Goal: Task Accomplishment & Management: Complete application form

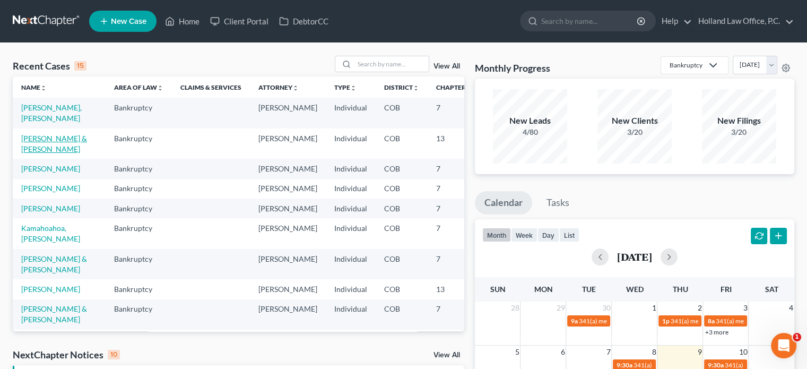
click at [33, 151] on link "[PERSON_NAME] & [PERSON_NAME]" at bounding box center [54, 144] width 66 height 20
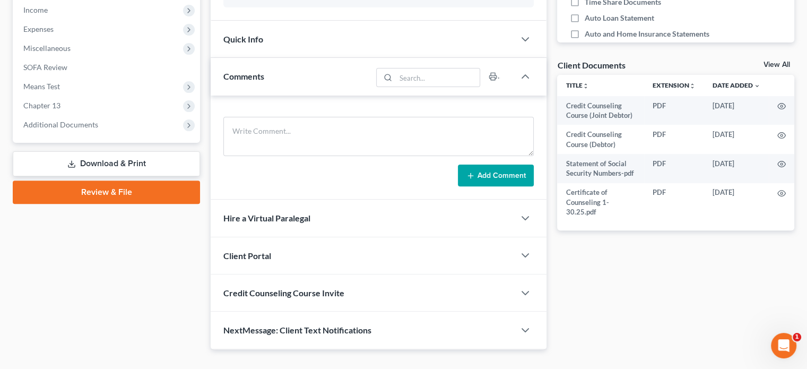
scroll to position [358, 0]
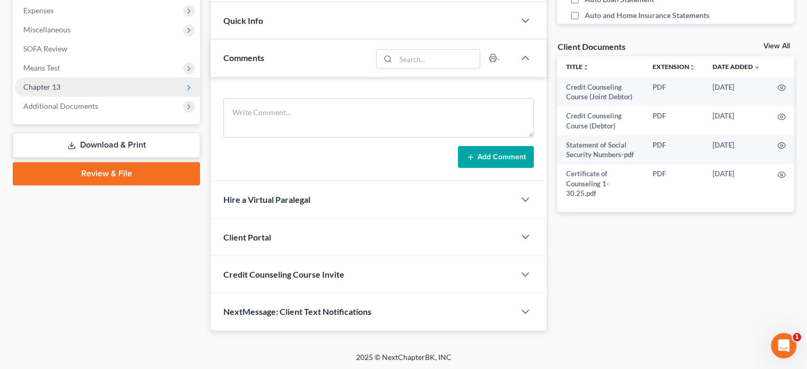
click at [45, 87] on span "Chapter 13" at bounding box center [41, 86] width 37 height 9
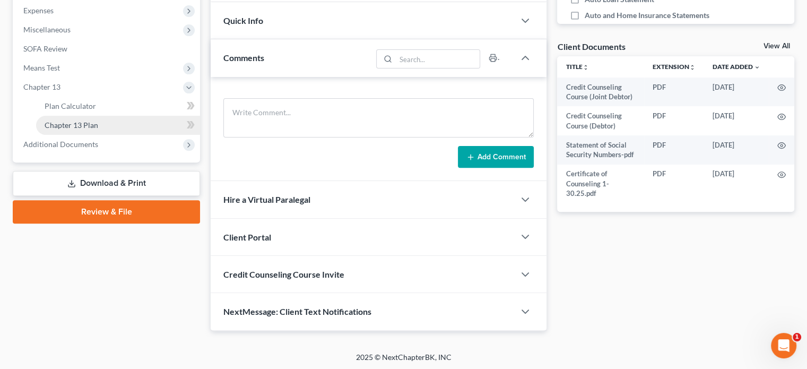
click at [80, 120] on span "Chapter 13 Plan" at bounding box center [72, 124] width 54 height 9
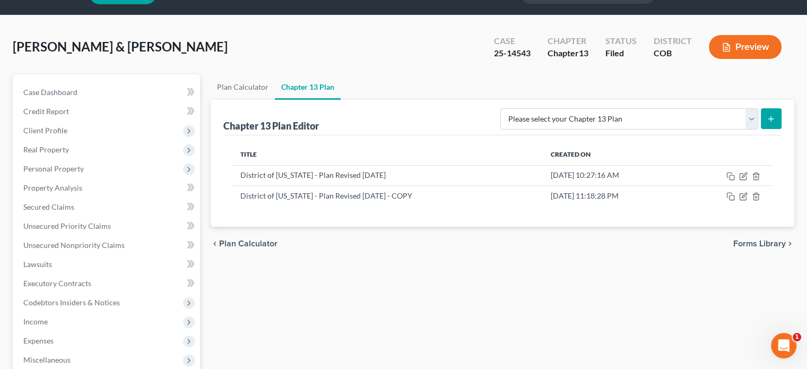
scroll to position [106, 0]
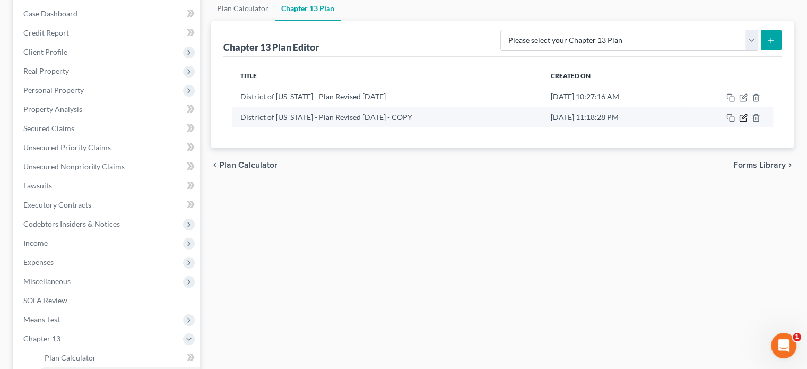
click at [743, 116] on icon "button" at bounding box center [743, 118] width 8 height 8
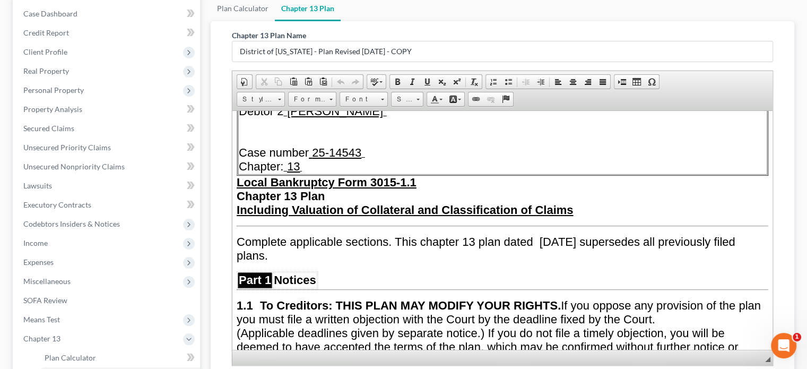
scroll to position [159, 0]
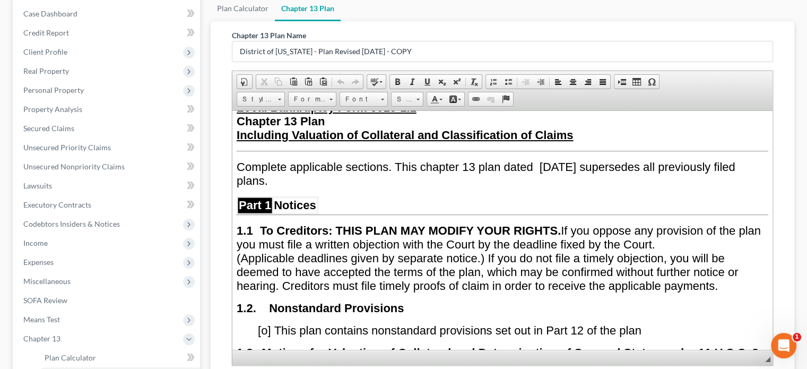
click at [589, 165] on span "Complete applicable sections. This chapter 13 plan dated [DATE] supersedes all …" at bounding box center [486, 173] width 499 height 27
drag, startPoint x: 538, startPoint y: 161, endPoint x: 622, endPoint y: 160, distance: 83.3
click at [622, 160] on span "Complete applicable sections. This chapter 13 plan dated [DATE] supersedes all …" at bounding box center [486, 173] width 499 height 27
click at [427, 80] on span at bounding box center [427, 81] width 8 height 8
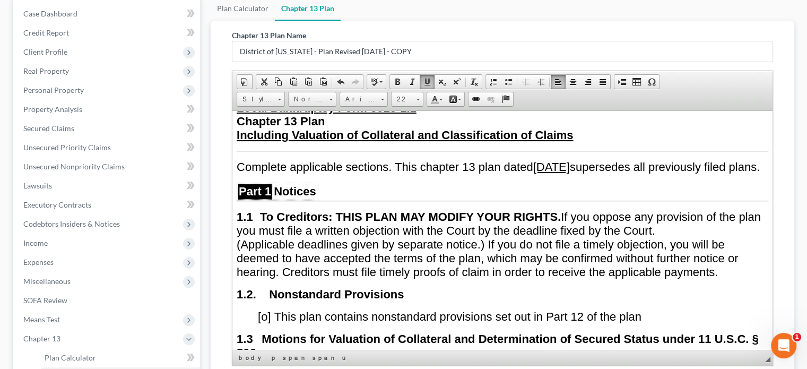
click at [521, 192] on p at bounding box center [503, 187] width 532 height 10
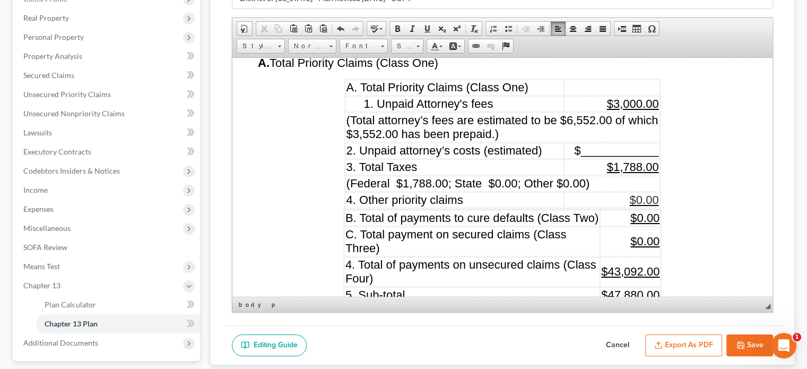
scroll to position [1221, 0]
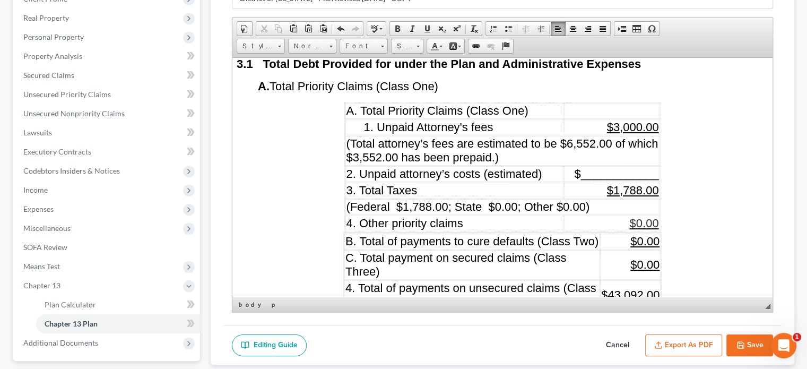
click at [627, 193] on span "$1,788.00" at bounding box center [633, 189] width 52 height 13
click at [454, 208] on span "(Federal $1,788.00; State $0.00; Other $0.00)" at bounding box center [469, 206] width 244 height 13
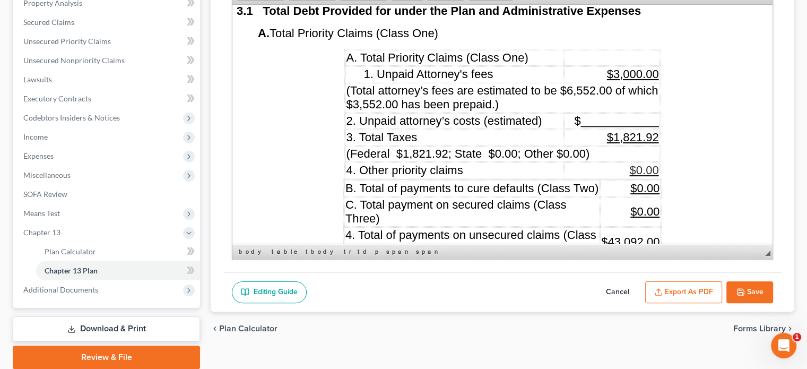
scroll to position [1327, 0]
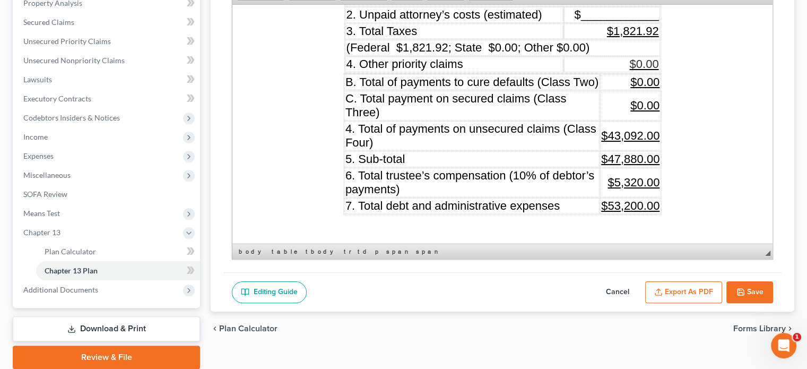
click at [619, 134] on span "$43,092.00" at bounding box center [630, 134] width 58 height 13
click at [617, 153] on span "$47,880.00" at bounding box center [630, 158] width 58 height 13
click at [642, 180] on span "$5,320.00" at bounding box center [634, 181] width 52 height 13
click at [617, 207] on u "$53,200.00" at bounding box center [630, 205] width 58 height 13
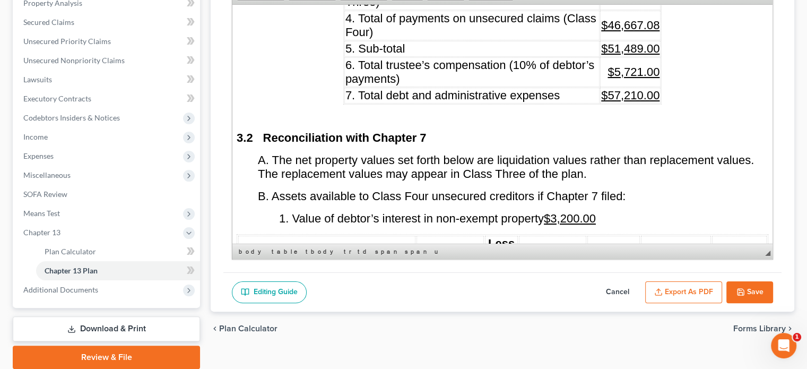
scroll to position [1486, 0]
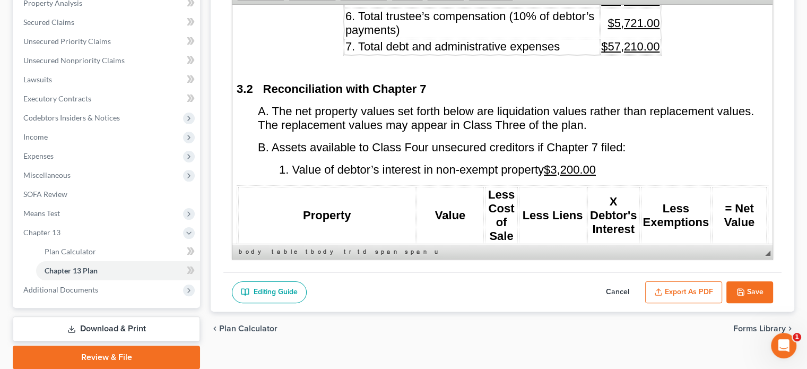
click at [561, 168] on u "$3,200.00" at bounding box center [570, 168] width 52 height 13
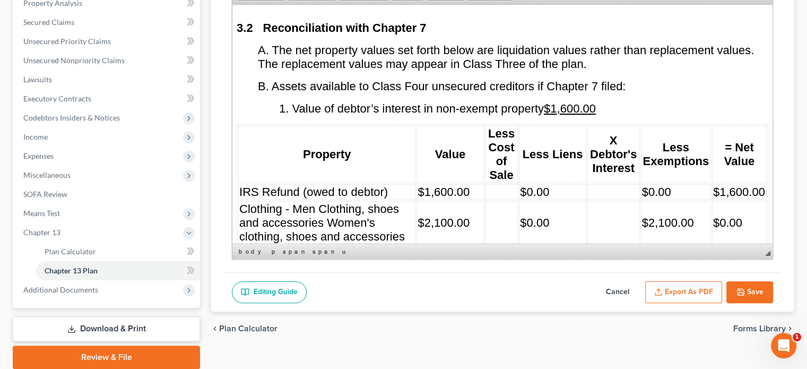
scroll to position [1592, 0]
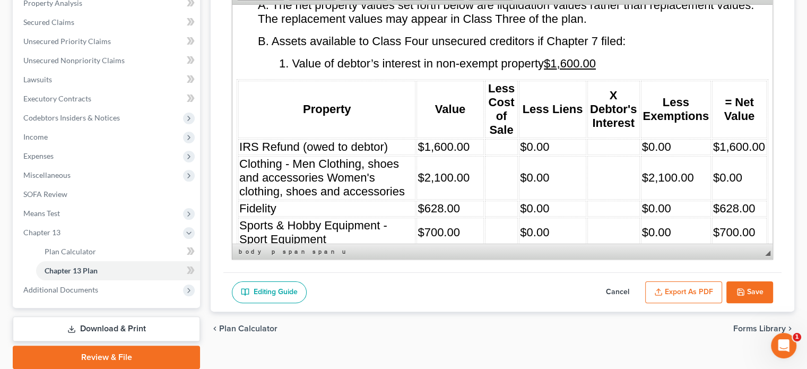
click at [391, 142] on td "IRS Refund (owed to debtor)" at bounding box center [326, 147] width 177 height 16
click at [471, 141] on td "$1,600.00" at bounding box center [450, 147] width 67 height 16
click at [560, 142] on td "$0.00" at bounding box center [552, 147] width 67 height 16
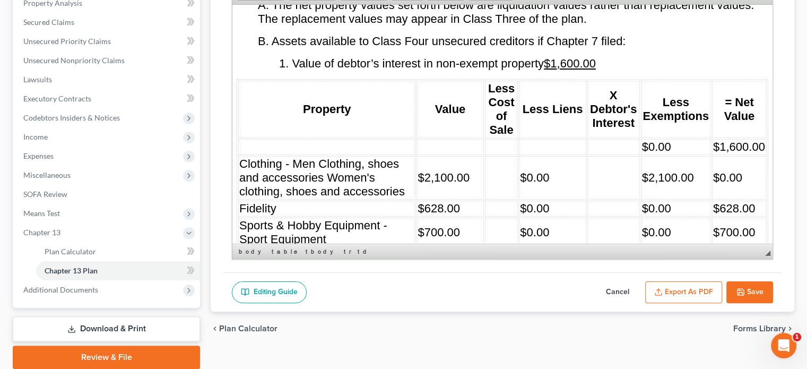
click at [669, 139] on td "$0.00" at bounding box center [676, 147] width 70 height 16
click at [713, 144] on span "$1,600.00" at bounding box center [739, 146] width 52 height 13
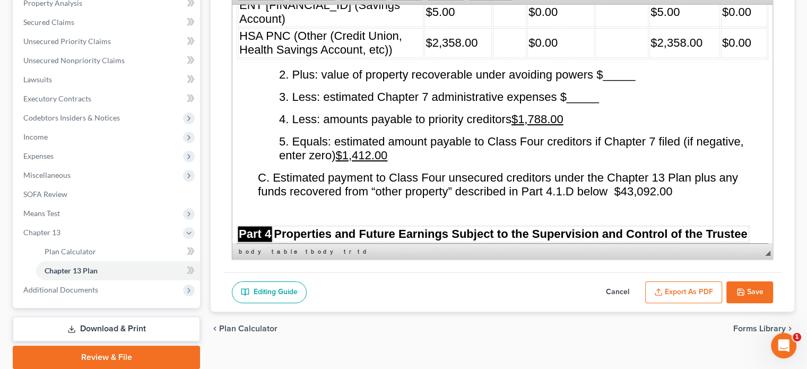
scroll to position [2282, 0]
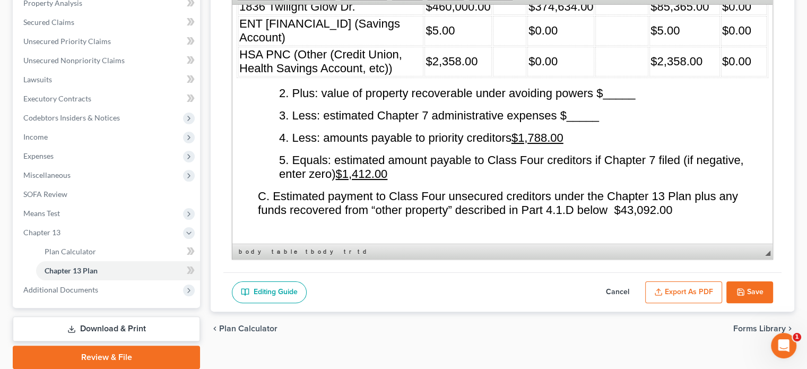
click at [549, 131] on u "$1,788.00" at bounding box center [538, 137] width 52 height 13
click at [375, 167] on u "$1,412.00" at bounding box center [361, 173] width 52 height 13
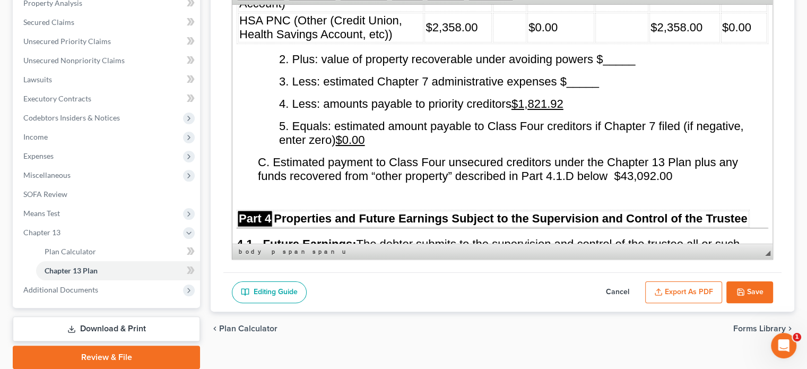
scroll to position [2335, 0]
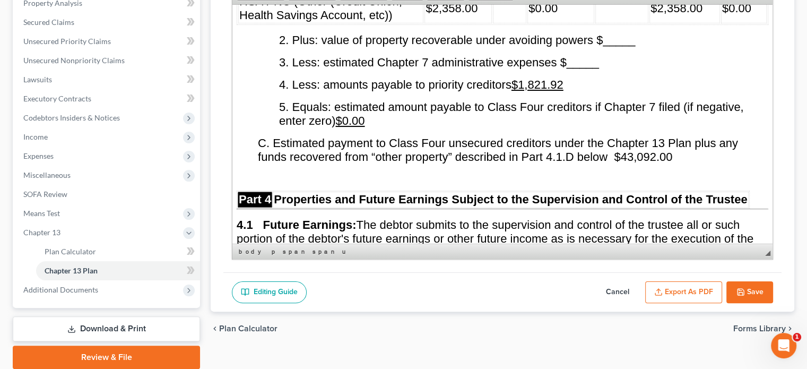
click at [633, 136] on span "C. Estimated payment to Class Four unsecured creditors under the Chapter 13 Pla…" at bounding box center [498, 149] width 480 height 27
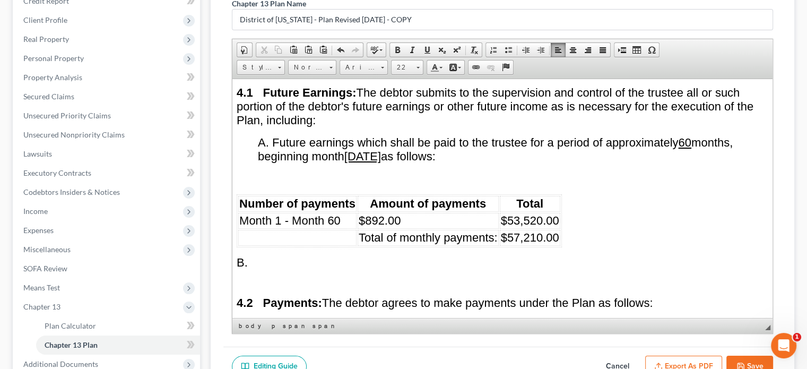
scroll to position [2565, 0]
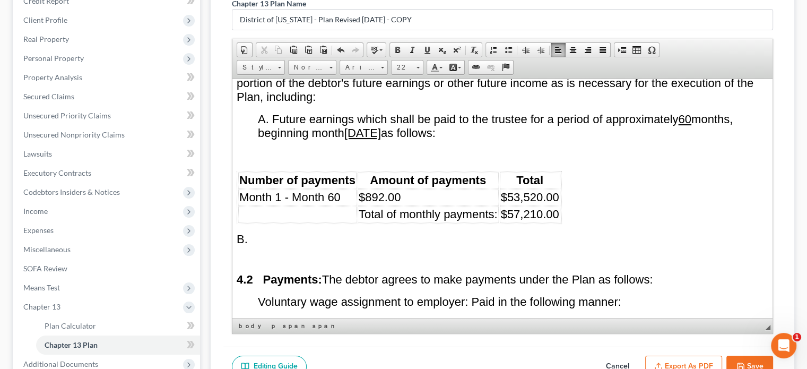
click at [344, 189] on td "Month 1 - Month 60" at bounding box center [297, 197] width 118 height 16
click at [414, 189] on td "$892.00" at bounding box center [428, 197] width 141 height 16
click at [541, 190] on span "$53,520.00" at bounding box center [530, 196] width 58 height 13
click at [270, 189] on td "25" at bounding box center [297, 197] width 118 height 16
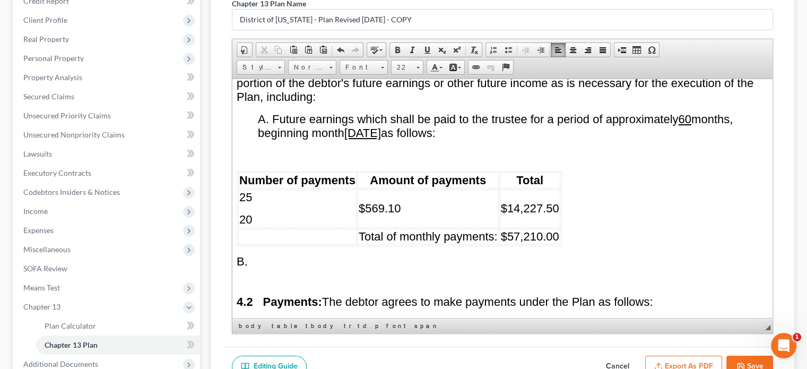
click at [402, 189] on td "$569.10" at bounding box center [428, 208] width 141 height 38
click at [556, 201] on span "$14,227.50" at bounding box center [530, 207] width 58 height 13
click at [254, 212] on p "20" at bounding box center [297, 219] width 116 height 14
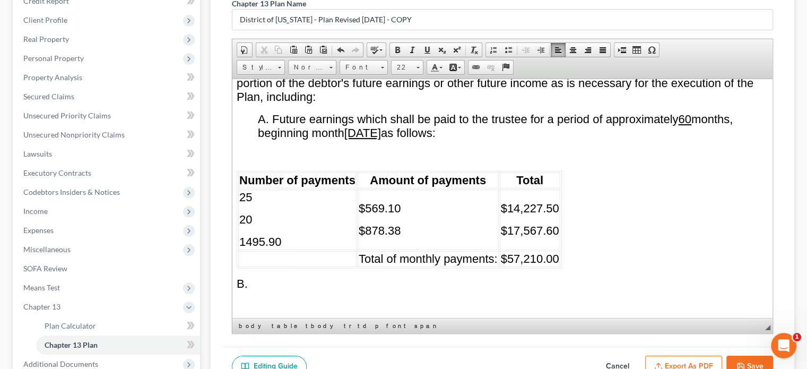
click at [408, 223] on p "$878.38" at bounding box center [428, 230] width 139 height 14
click at [284, 235] on p "1495.90" at bounding box center [297, 242] width 116 height 14
click at [556, 223] on span "$17,567.60" at bounding box center [530, 229] width 58 height 13
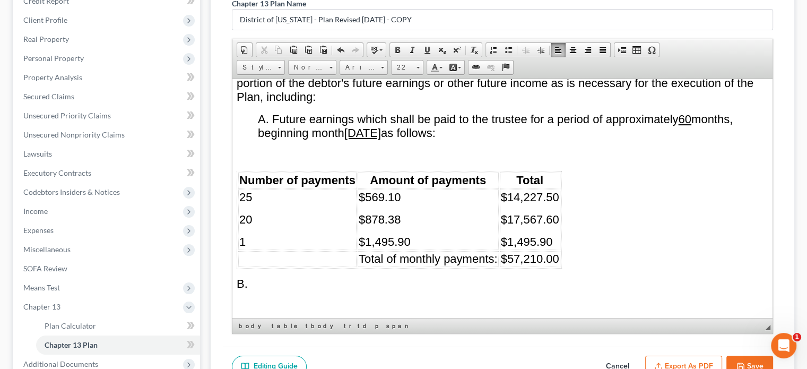
click at [248, 235] on p "1" at bounding box center [297, 242] width 116 height 14
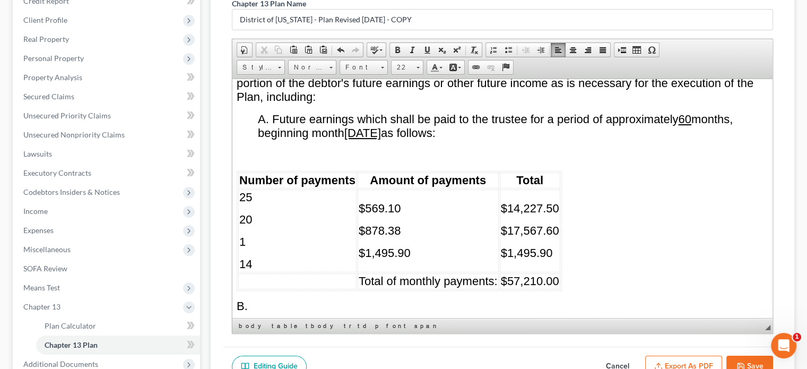
click at [418, 246] on p "$1,495.90" at bounding box center [428, 253] width 139 height 14
click at [554, 246] on p "$1,495.90" at bounding box center [530, 253] width 58 height 14
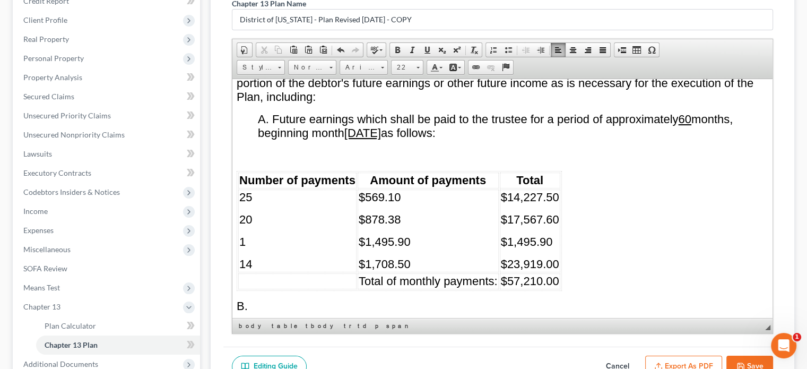
click at [263, 257] on p "14" at bounding box center [297, 264] width 116 height 14
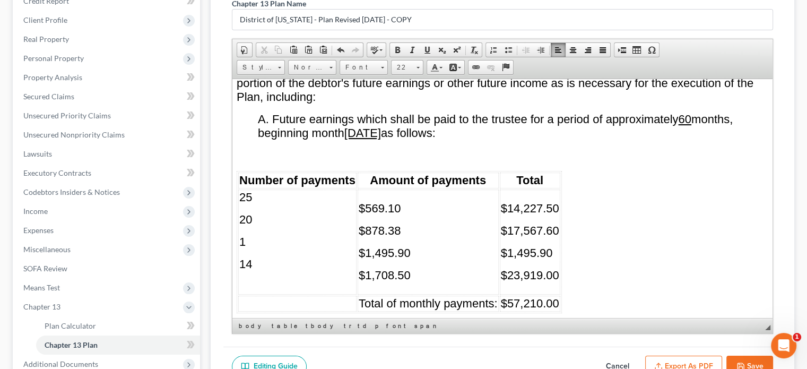
click at [416, 268] on p "$1,708.50" at bounding box center [428, 275] width 139 height 14
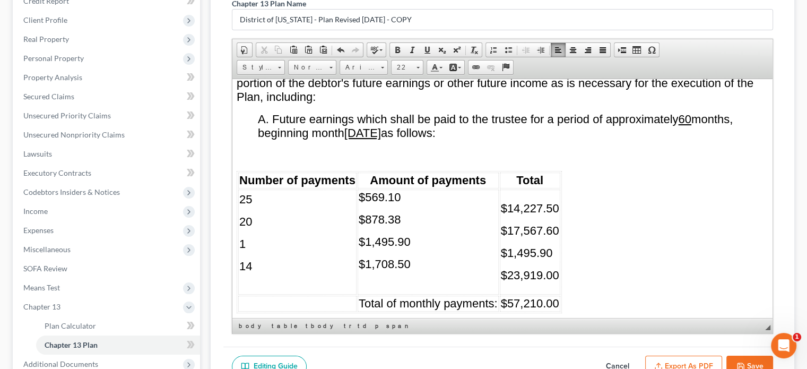
click at [557, 268] on span "$23,919.00" at bounding box center [530, 274] width 58 height 13
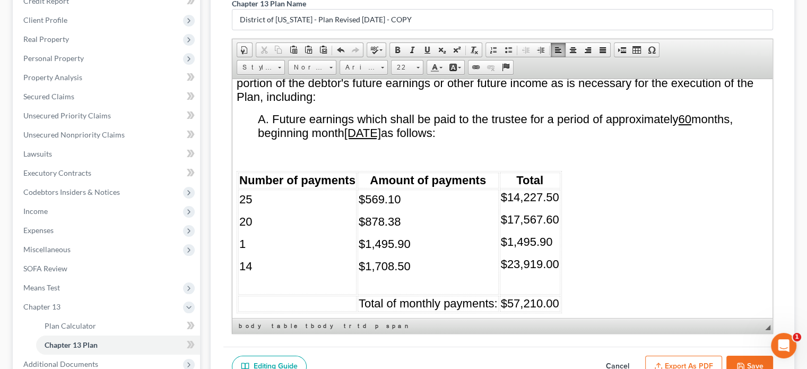
click at [245, 281] on p at bounding box center [297, 286] width 116 height 10
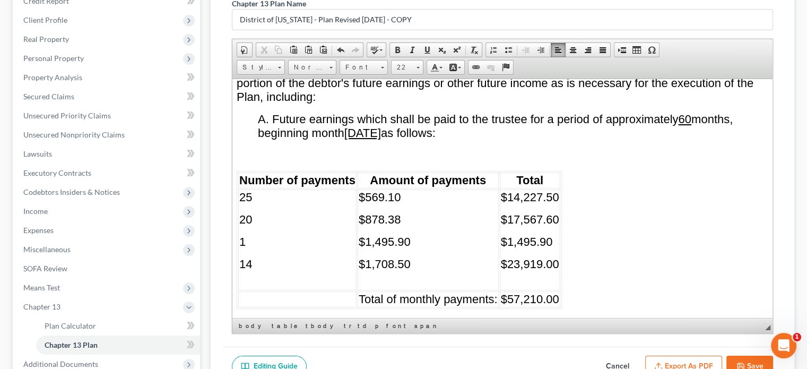
click at [252, 257] on p "14" at bounding box center [297, 264] width 116 height 14
click at [418, 257] on p "$1,708.50" at bounding box center [428, 264] width 139 height 14
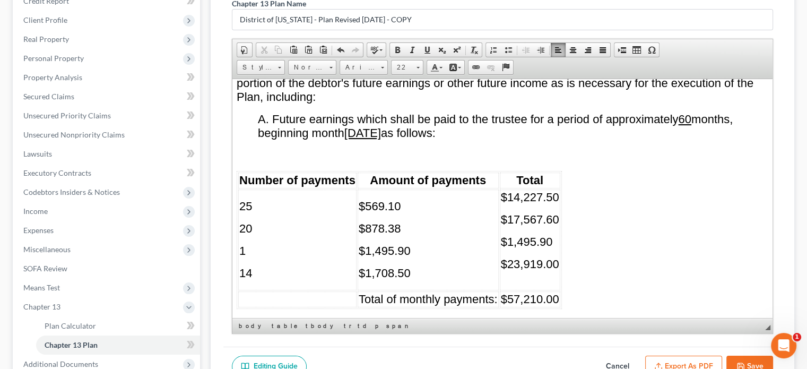
click at [555, 257] on span "$23,919.00" at bounding box center [530, 263] width 58 height 13
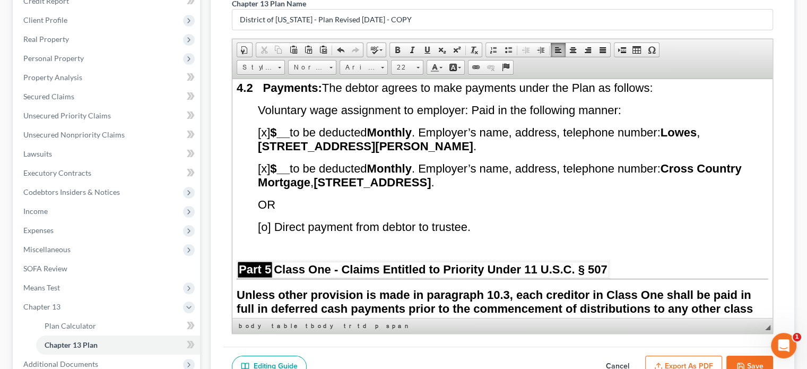
scroll to position [2831, 0]
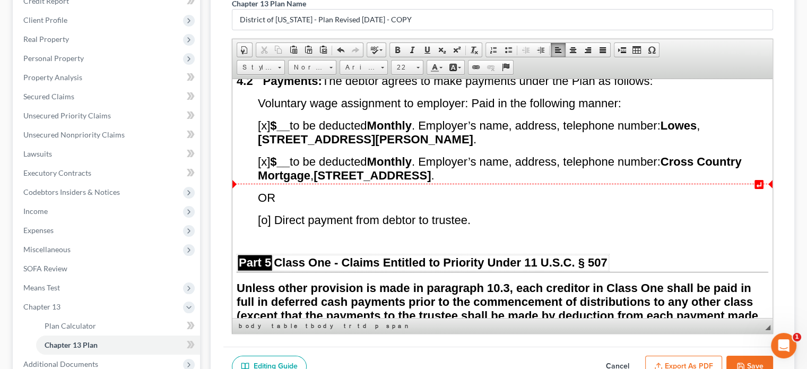
click at [266, 213] on span "[o] Direct payment from debtor to trustee." at bounding box center [364, 219] width 213 height 13
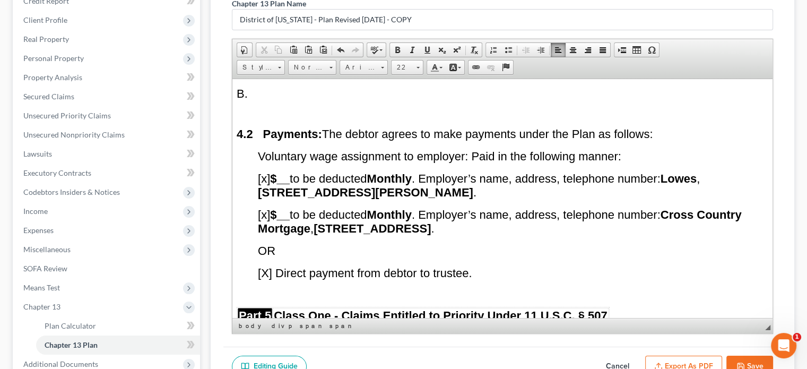
click at [267, 208] on span "[x] $__ to be deducted Monthly . Employer’s name, address, telephone number: Cr…" at bounding box center [500, 221] width 484 height 27
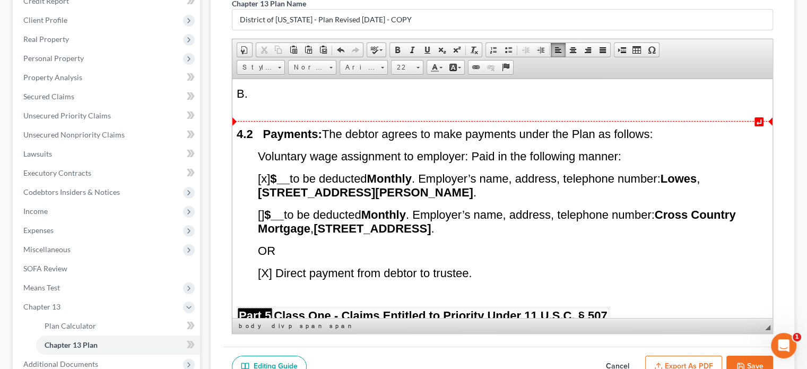
click at [266, 171] on span "[x] $__ to be deducted Monthly . Employer’s name, address, telephone number: Lo…" at bounding box center [479, 184] width 442 height 27
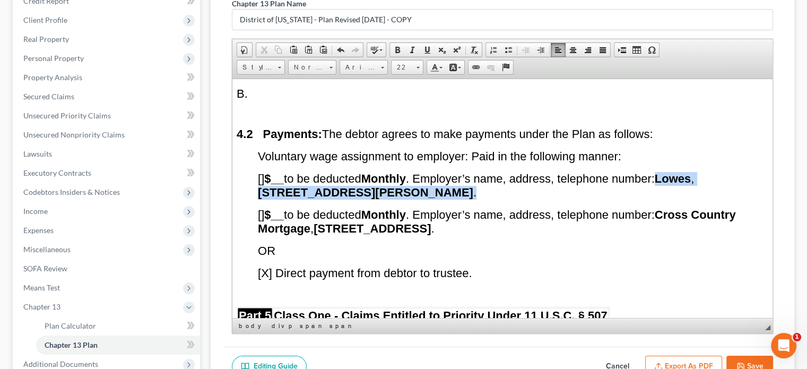
drag, startPoint x: 672, startPoint y: 136, endPoint x: 672, endPoint y: 149, distance: 12.2
click at [672, 171] on p "[ ] $__ to be deducted Monthly . Employer’s name, address, telephone number: Lo…" at bounding box center [513, 185] width 511 height 28
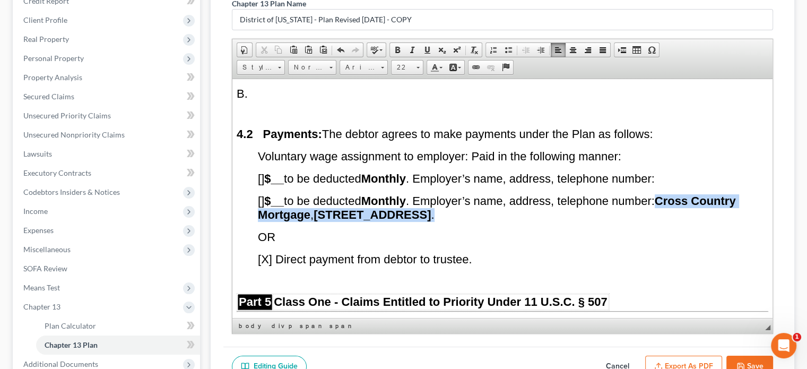
drag, startPoint x: 671, startPoint y: 155, endPoint x: 676, endPoint y: 170, distance: 15.6
click at [676, 194] on p "[ ] $__ to be deducted Monthly . Employer’s name, address, telephone number: Cr…" at bounding box center [513, 208] width 511 height 28
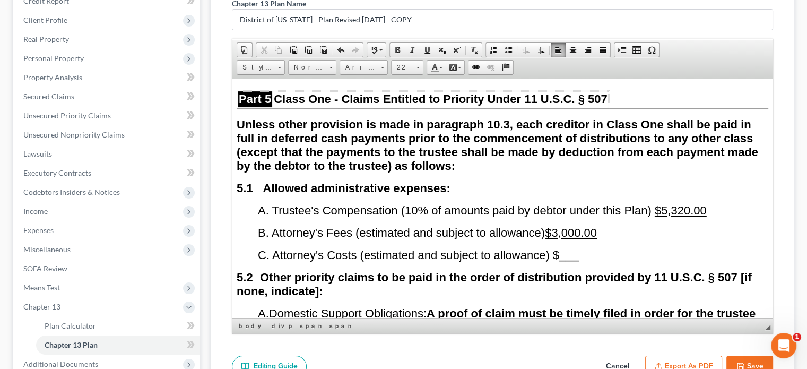
scroll to position [2990, 0]
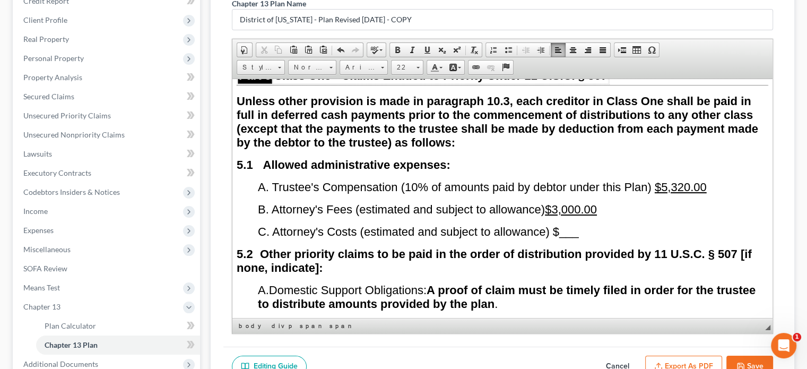
click at [691, 180] on span "$5,320.00" at bounding box center [681, 186] width 52 height 13
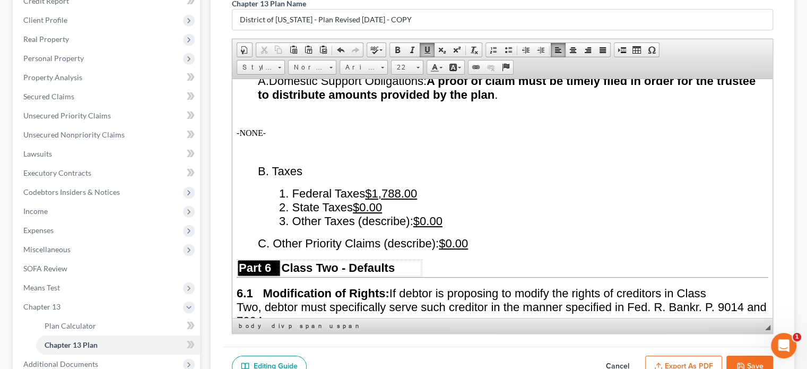
scroll to position [3202, 0]
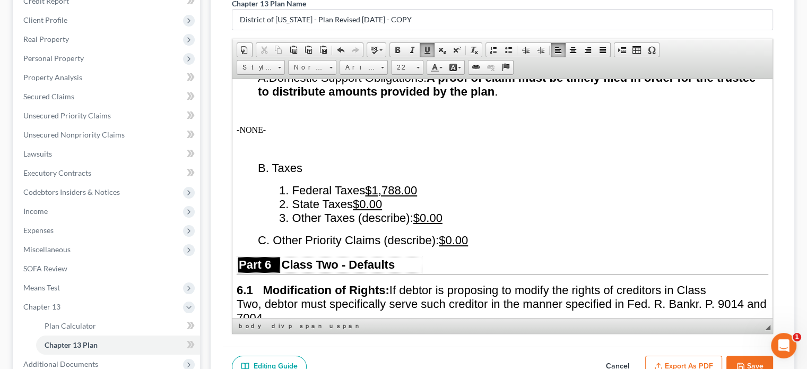
click at [409, 183] on u "$1,788.00" at bounding box center [391, 189] width 52 height 13
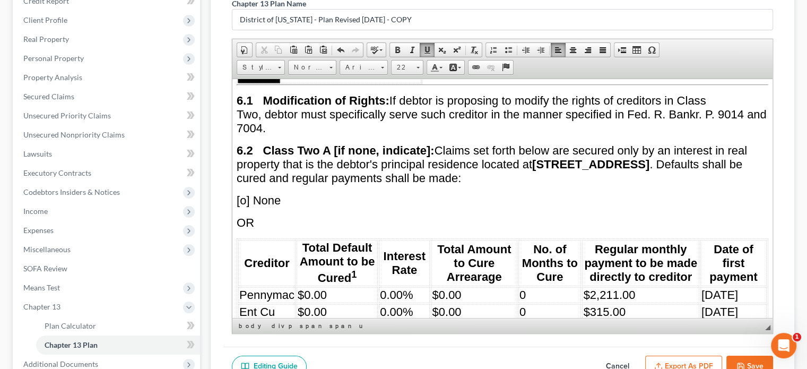
scroll to position [3414, 0]
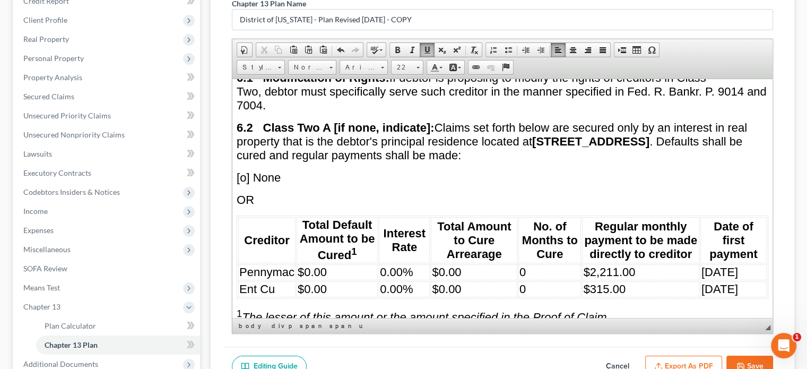
click at [641, 264] on td "$2,211.00" at bounding box center [640, 272] width 117 height 16
click at [635, 281] on td "$315.00" at bounding box center [640, 289] width 117 height 16
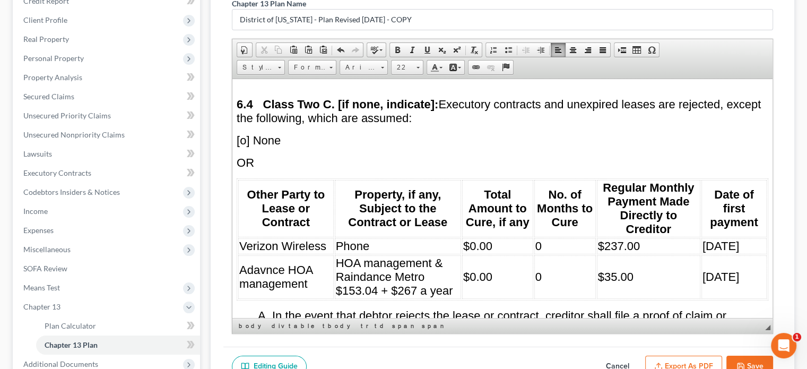
scroll to position [3786, 0]
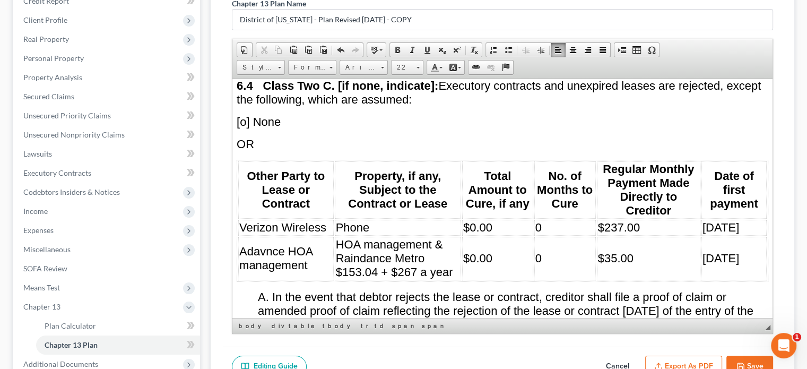
click at [251, 244] on span "Adavnce HOA management" at bounding box center [275, 257] width 73 height 27
click at [321, 236] on td "Adavnce HOA Management" at bounding box center [286, 258] width 96 height 44
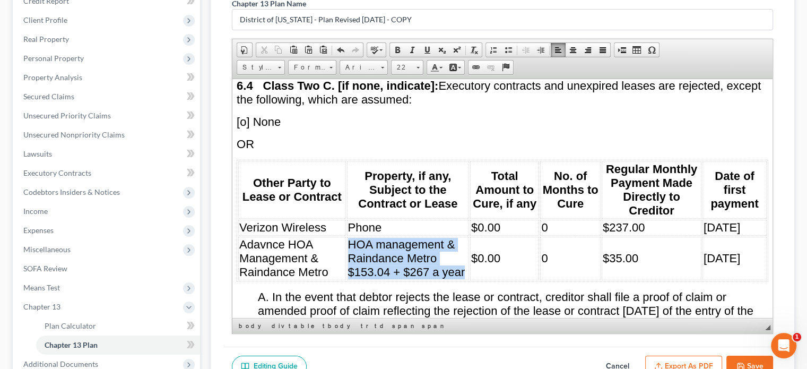
drag, startPoint x: 348, startPoint y: 191, endPoint x: 463, endPoint y: 218, distance: 117.9
click at [463, 237] on span "HOA management & Raindance Metro $153.04 + $267 a year" at bounding box center [406, 257] width 117 height 41
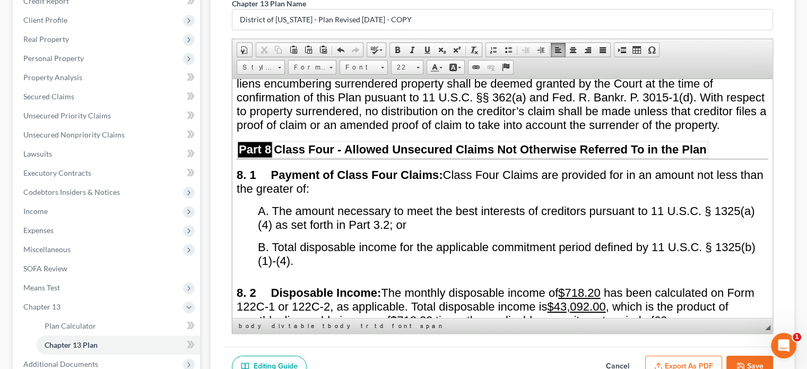
scroll to position [4847, 0]
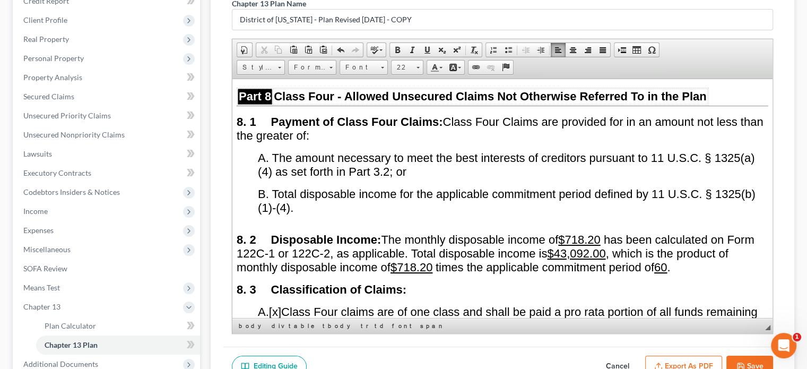
click at [589, 232] on u "$718.20" at bounding box center [579, 238] width 42 height 13
click at [433, 260] on u "$718.20" at bounding box center [412, 266] width 42 height 13
click at [595, 232] on u "$777 .20" at bounding box center [579, 238] width 42 height 13
click at [433, 260] on u "$777 .20" at bounding box center [412, 266] width 42 height 13
click at [600, 246] on u "$43,092.00" at bounding box center [576, 252] width 58 height 13
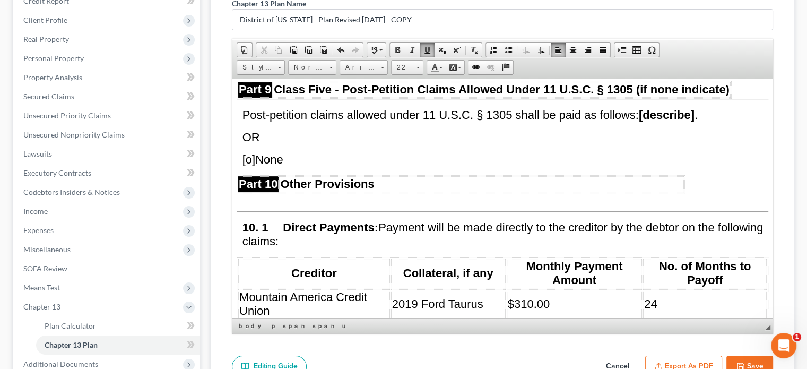
scroll to position [5272, 0]
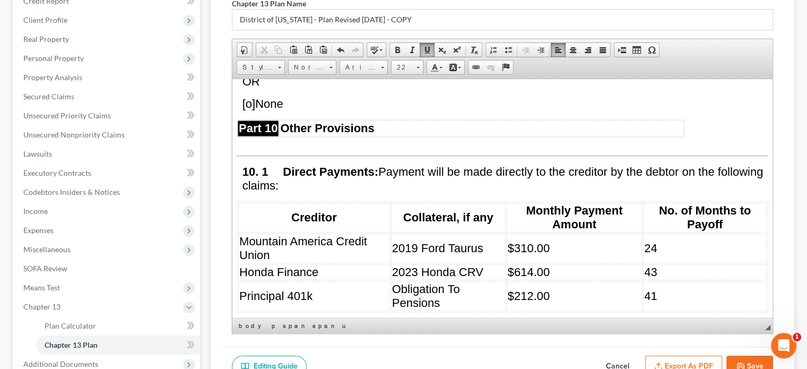
click at [652, 233] on td "24" at bounding box center [705, 248] width 124 height 30
click at [655, 264] on td "43" at bounding box center [705, 272] width 124 height 16
click at [652, 281] on td "41" at bounding box center [705, 296] width 124 height 30
click at [550, 281] on td "$212.00" at bounding box center [574, 296] width 135 height 30
click at [527, 265] on span "$614.00" at bounding box center [529, 271] width 42 height 13
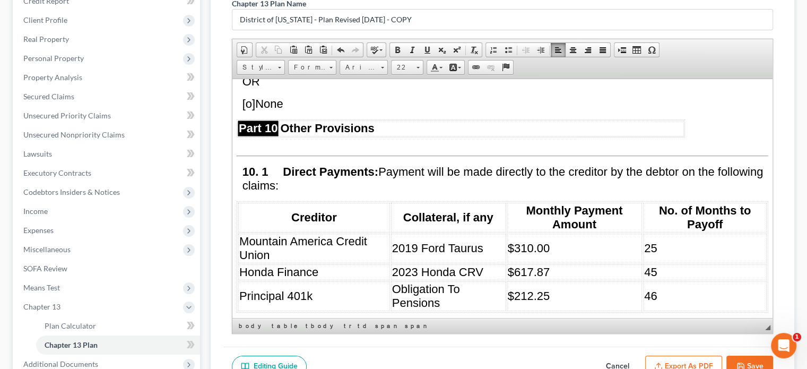
click at [527, 241] on span "$310.00" at bounding box center [529, 247] width 42 height 13
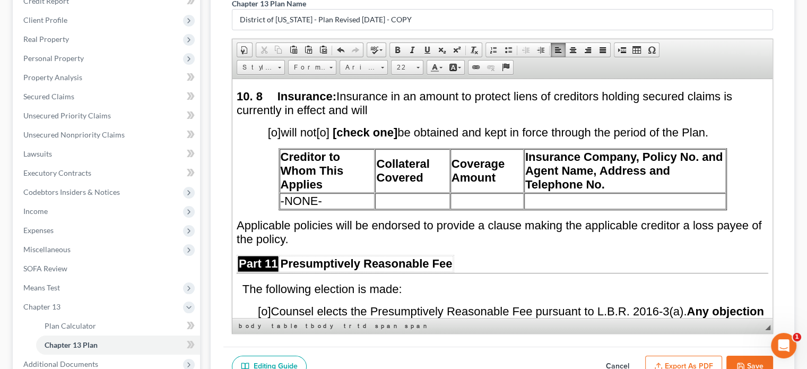
scroll to position [6068, 0]
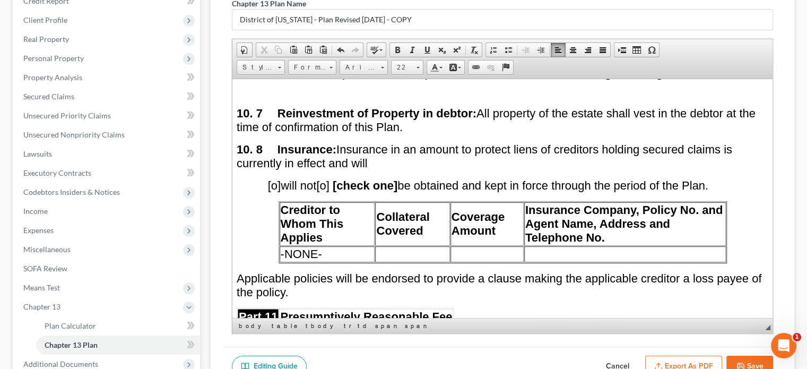
click at [333, 246] on td "-NONE-" at bounding box center [328, 254] width 96 height 16
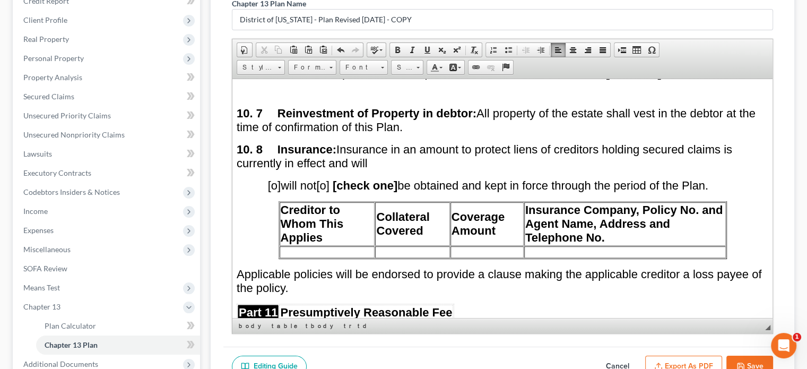
click at [382, 142] on p "10. 8 Insurance: Insurance in an amount to protect liens of creditors holding s…" at bounding box center [503, 156] width 532 height 28
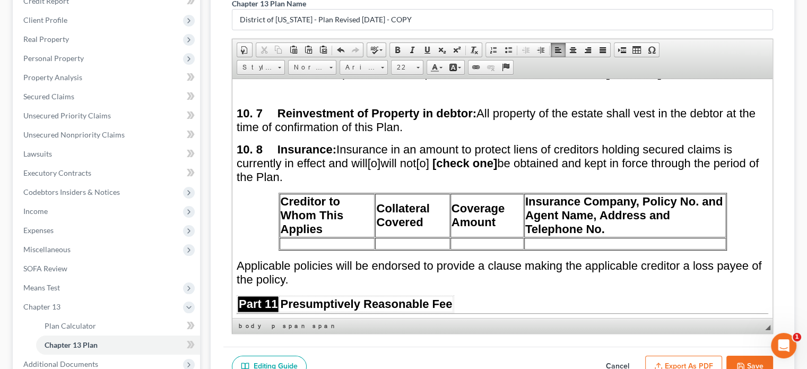
click at [381, 156] on span "[o]" at bounding box center [374, 162] width 13 height 13
click at [324, 237] on td at bounding box center [328, 243] width 96 height 12
click at [376, 237] on td at bounding box center [412, 243] width 74 height 12
click at [456, 237] on td at bounding box center [487, 243] width 73 height 12
click at [527, 237] on td at bounding box center [625, 243] width 202 height 12
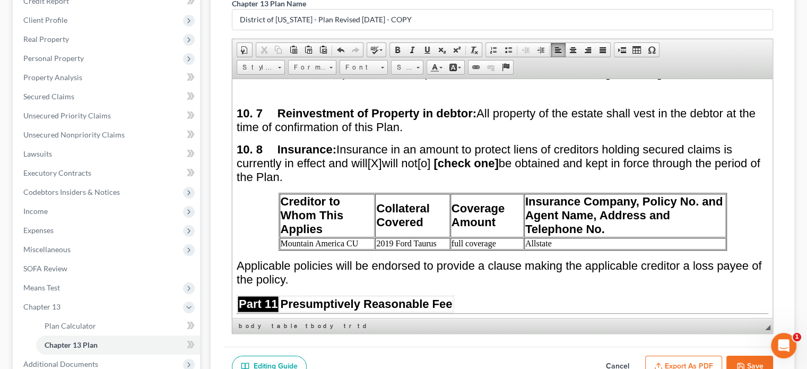
click at [359, 237] on td "Mountain America CU" at bounding box center [328, 243] width 96 height 12
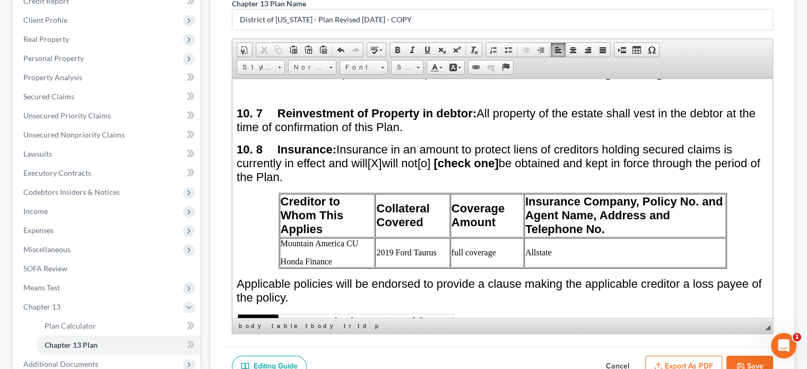
click at [432, 237] on td "2019 Ford Taurus" at bounding box center [412, 252] width 74 height 30
click at [327, 256] on p "Honda Finance" at bounding box center [327, 261] width 93 height 10
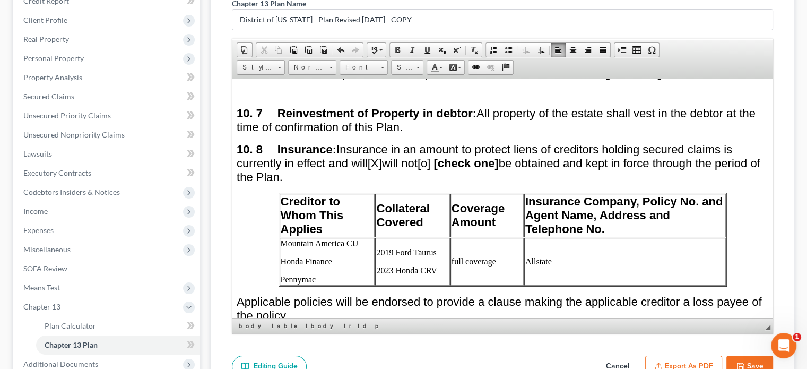
click at [435, 265] on p "2023 Honda CRV" at bounding box center [412, 270] width 72 height 10
click at [335, 274] on p "Pennymac" at bounding box center [327, 279] width 93 height 10
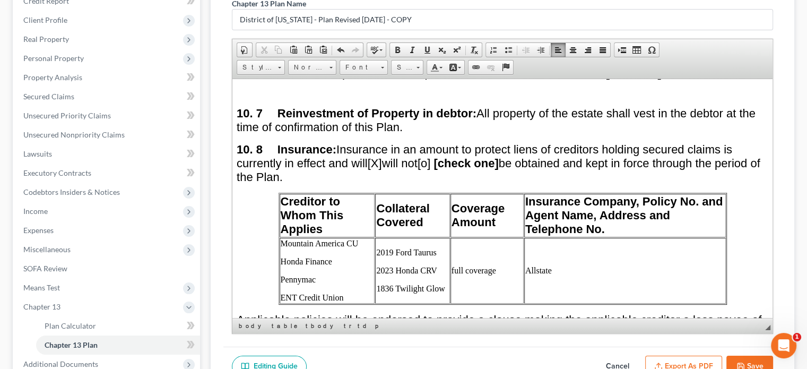
click at [441, 283] on p "1836 Twilight Glow" at bounding box center [412, 288] width 72 height 10
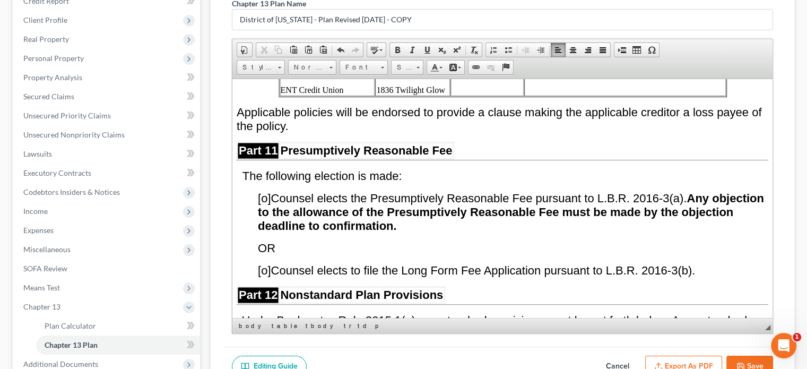
scroll to position [6281, 0]
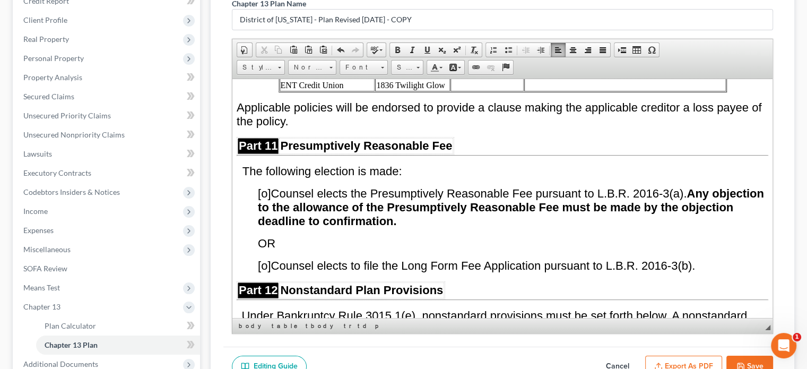
click at [267, 258] on span "[o]" at bounding box center [264, 264] width 13 height 13
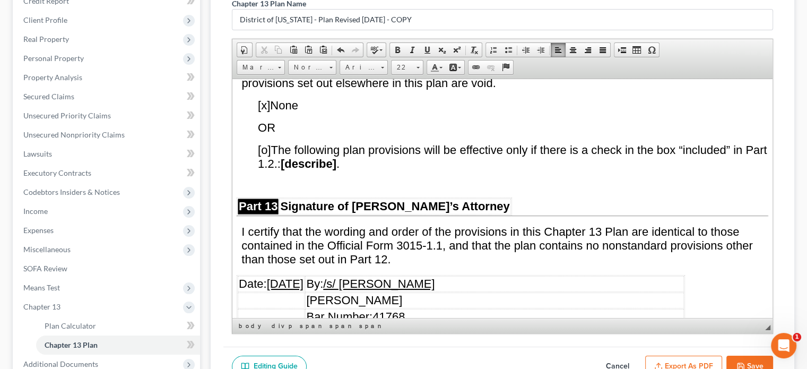
scroll to position [6546, 0]
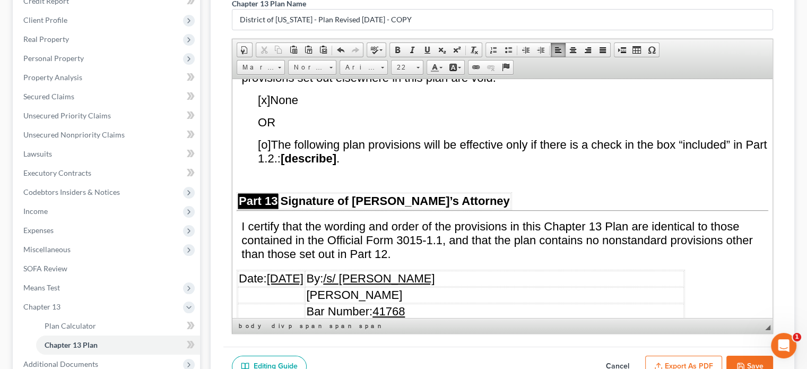
click at [280, 271] on u "[DATE]" at bounding box center [285, 277] width 37 height 13
click at [299, 271] on u "[DATE]" at bounding box center [285, 277] width 37 height 13
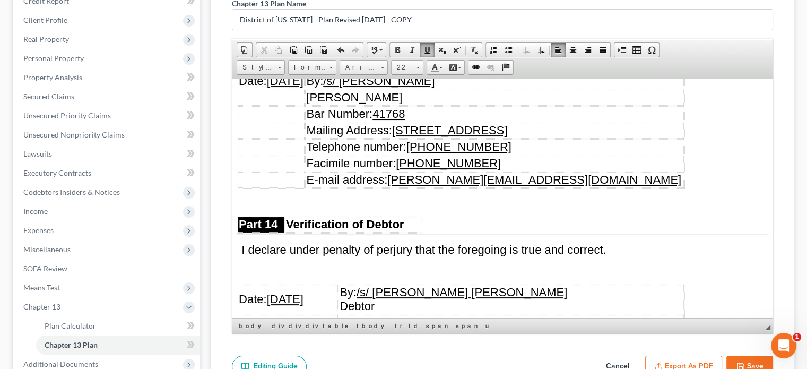
scroll to position [6758, 0]
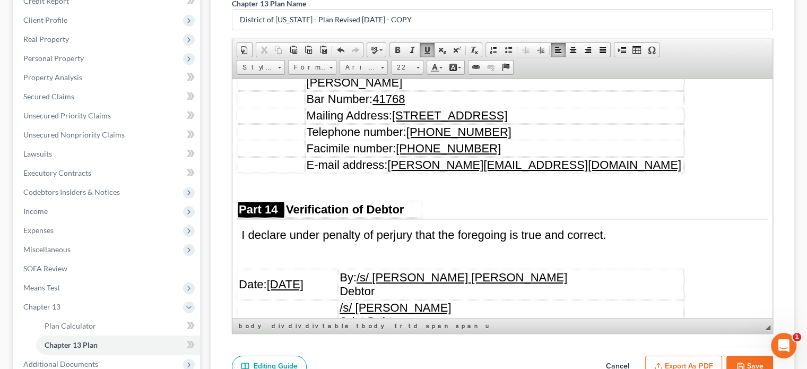
click at [281, 277] on u "[DATE]" at bounding box center [285, 283] width 37 height 13
click at [299, 277] on u "[DATE]" at bounding box center [285, 283] width 37 height 13
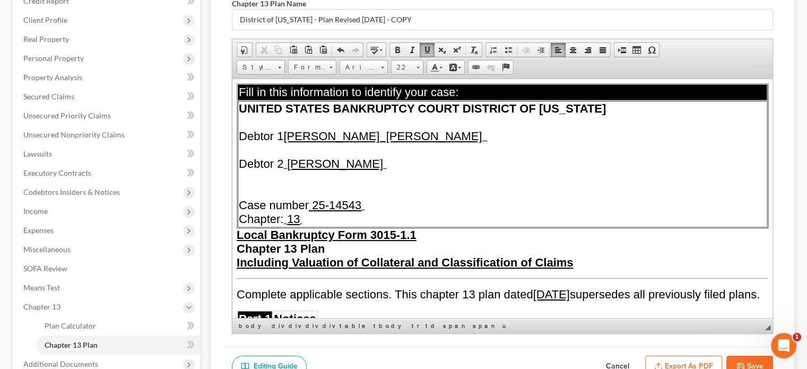
scroll to position [0, 0]
click at [760, 362] on button "Save" at bounding box center [750, 367] width 47 height 22
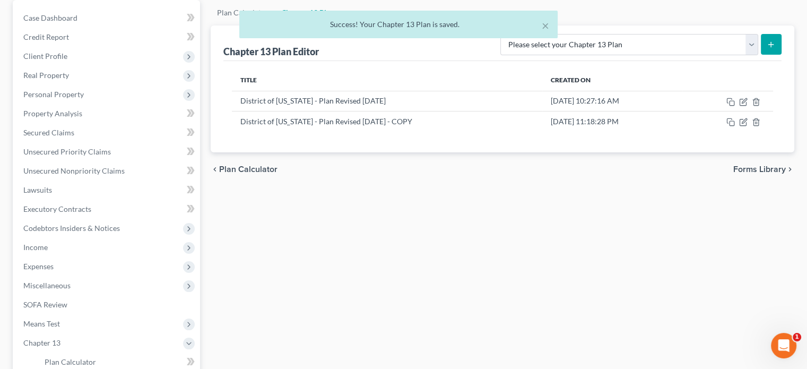
scroll to position [32, 0]
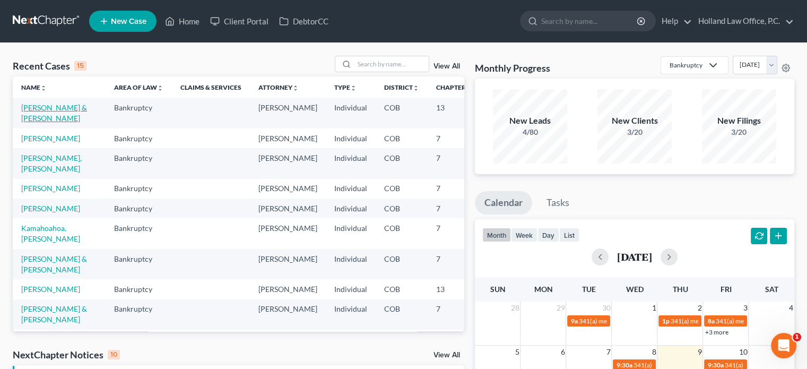
click at [42, 116] on link "[PERSON_NAME] & [PERSON_NAME]" at bounding box center [54, 113] width 66 height 20
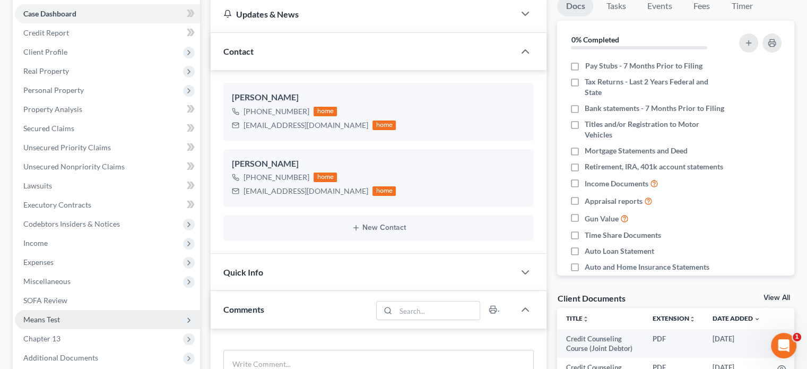
scroll to position [265, 0]
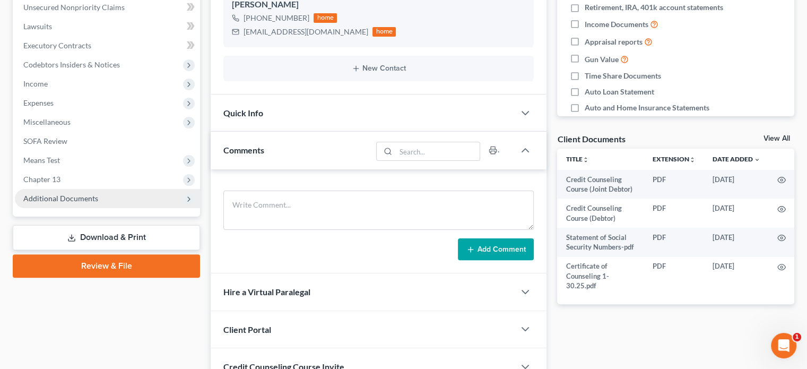
click at [85, 195] on span "Additional Documents" at bounding box center [60, 198] width 75 height 9
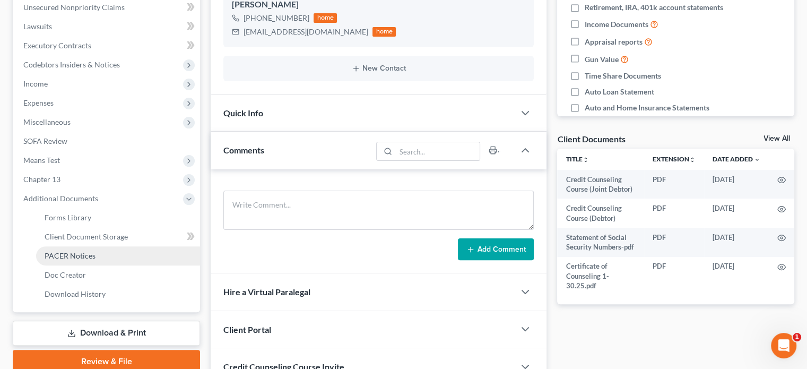
click at [82, 254] on span "PACER Notices" at bounding box center [70, 255] width 51 height 9
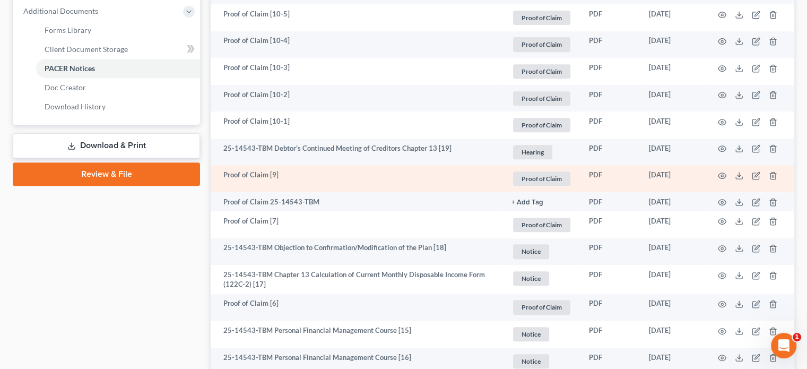
scroll to position [531, 0]
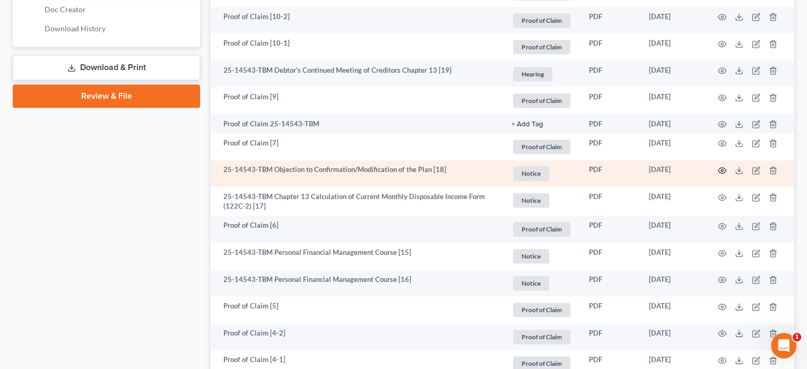
click at [723, 168] on icon "button" at bounding box center [722, 170] width 8 height 8
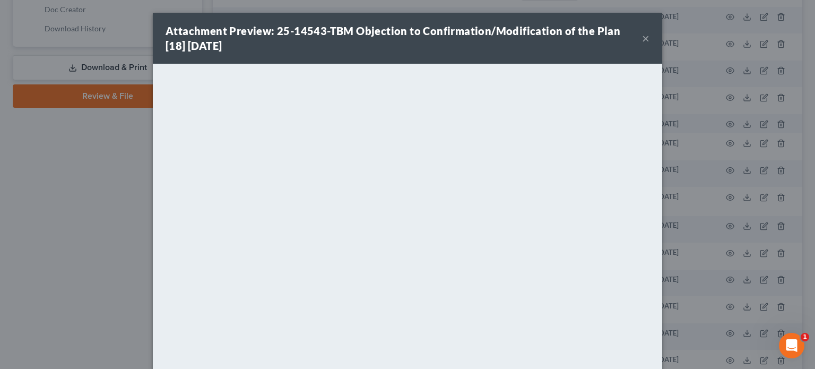
click at [642, 39] on button "×" at bounding box center [645, 38] width 7 height 13
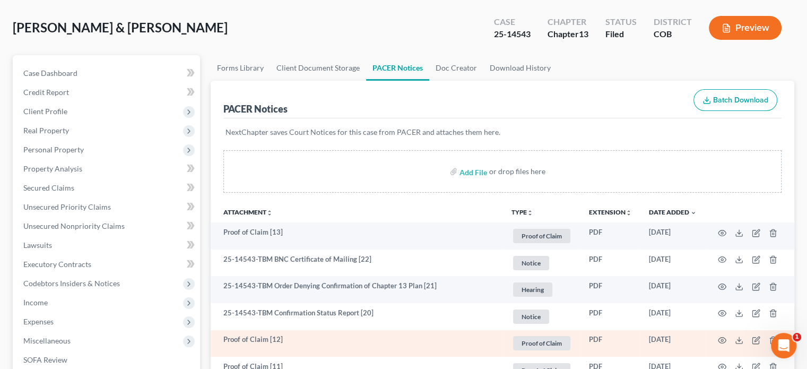
scroll to position [0, 0]
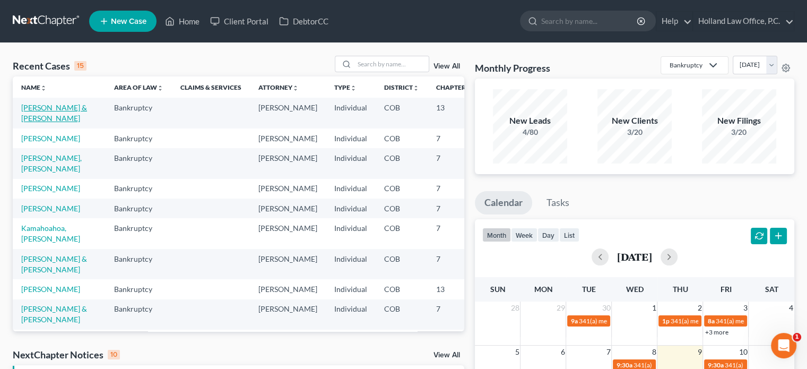
drag, startPoint x: 39, startPoint y: 116, endPoint x: 40, endPoint y: 110, distance: 5.9
click at [39, 116] on link "[PERSON_NAME] & [PERSON_NAME]" at bounding box center [54, 113] width 66 height 20
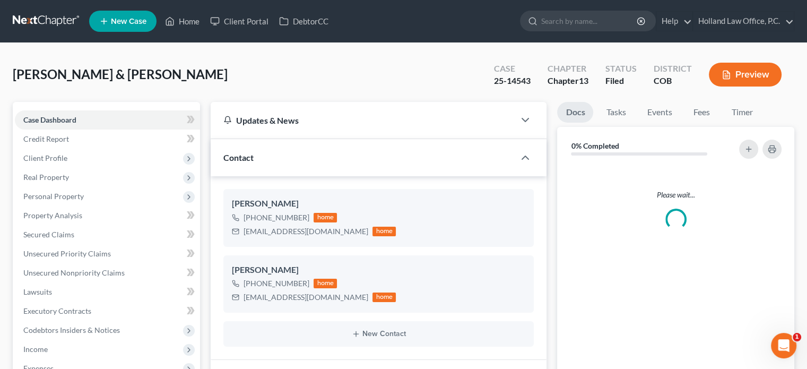
click at [34, 122] on span "Case Dashboard" at bounding box center [49, 119] width 53 height 9
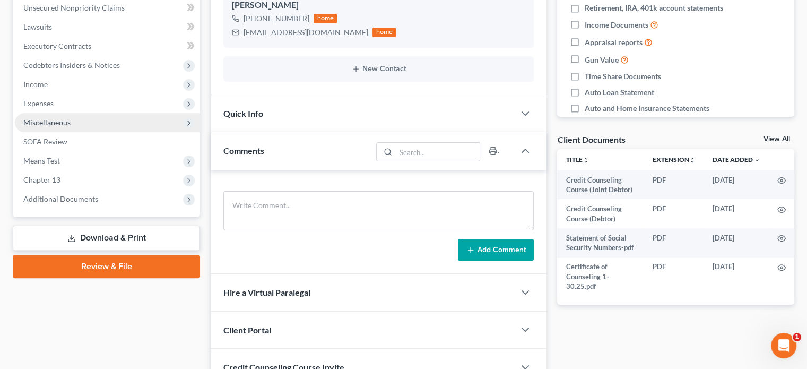
scroll to position [265, 0]
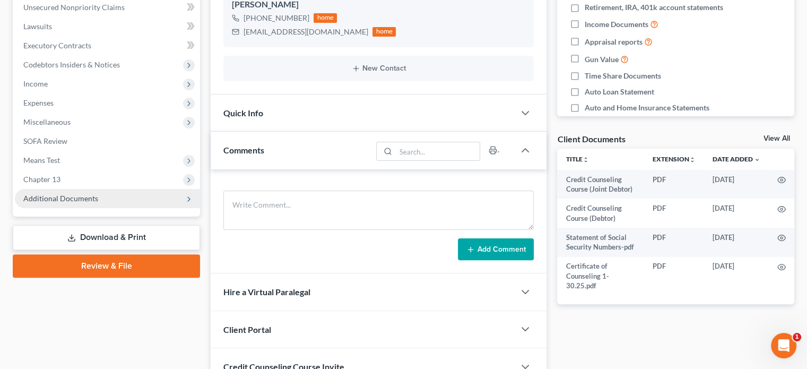
click at [75, 194] on span "Additional Documents" at bounding box center [60, 198] width 75 height 9
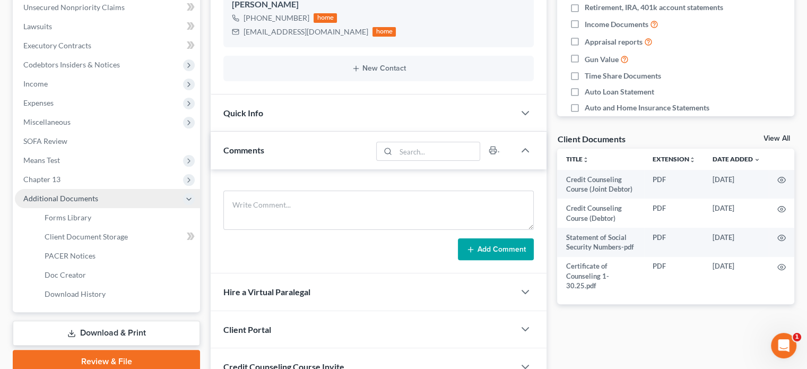
scroll to position [358, 0]
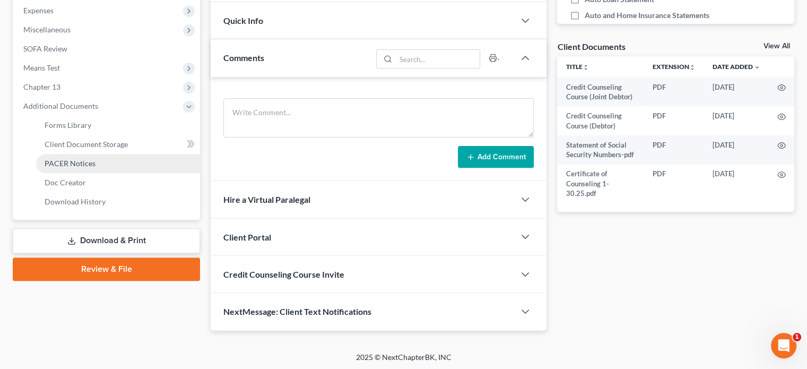
click at [76, 161] on span "PACER Notices" at bounding box center [70, 163] width 51 height 9
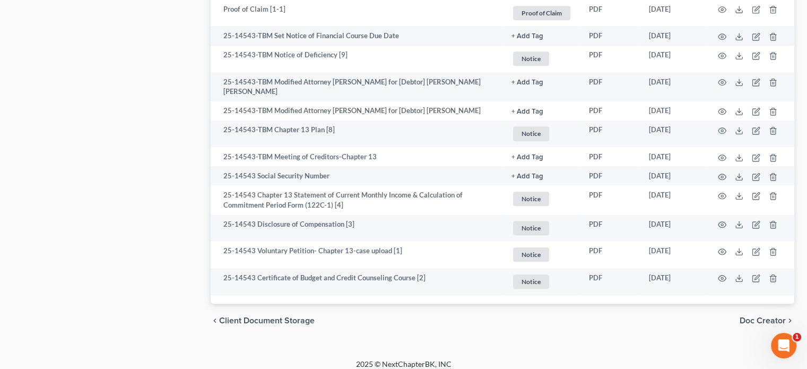
scroll to position [1161, 0]
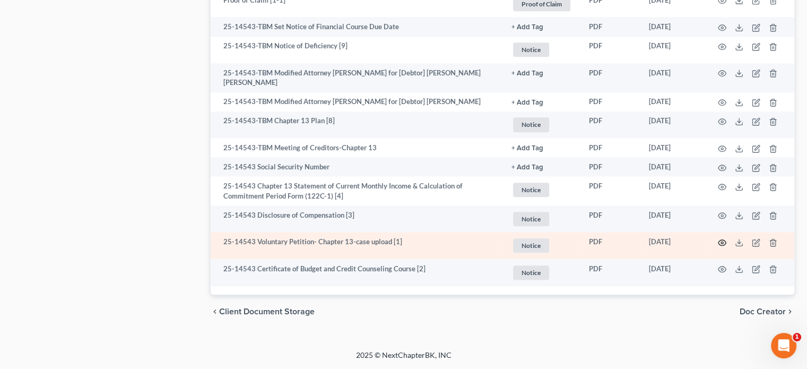
click at [721, 244] on circle "button" at bounding box center [722, 242] width 2 height 2
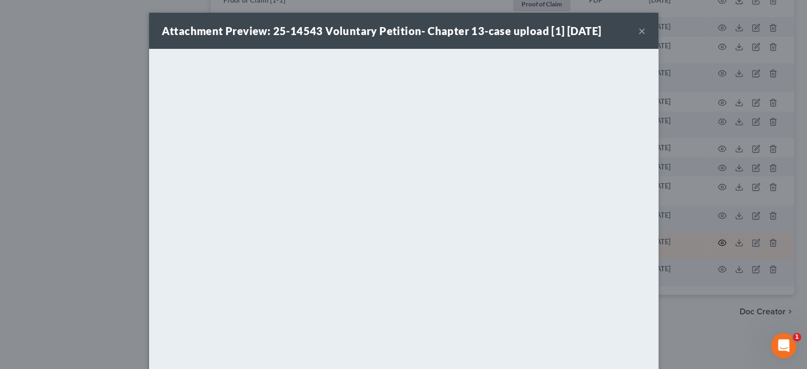
scroll to position [1151, 0]
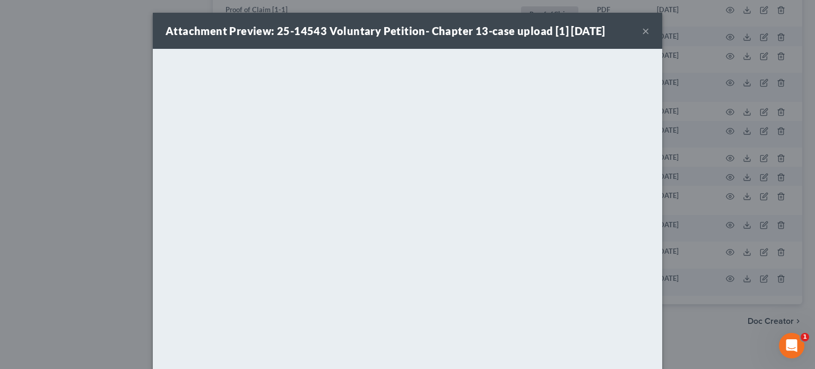
click at [642, 33] on button "×" at bounding box center [645, 30] width 7 height 13
